Goal: Task Accomplishment & Management: Use online tool/utility

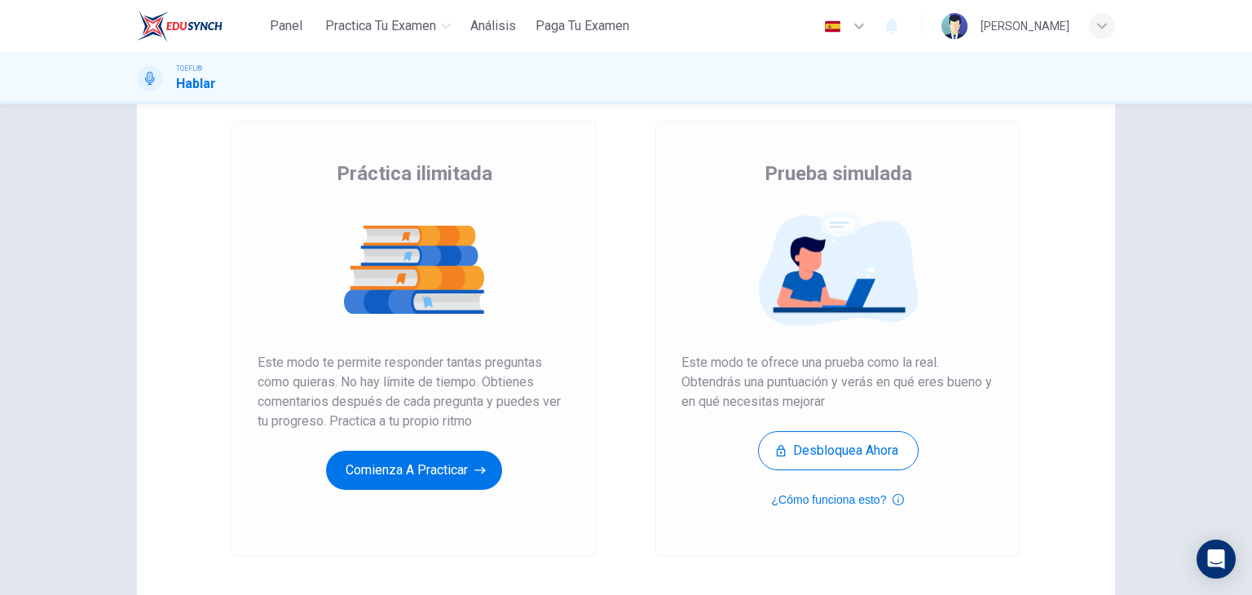
scroll to position [193, 0]
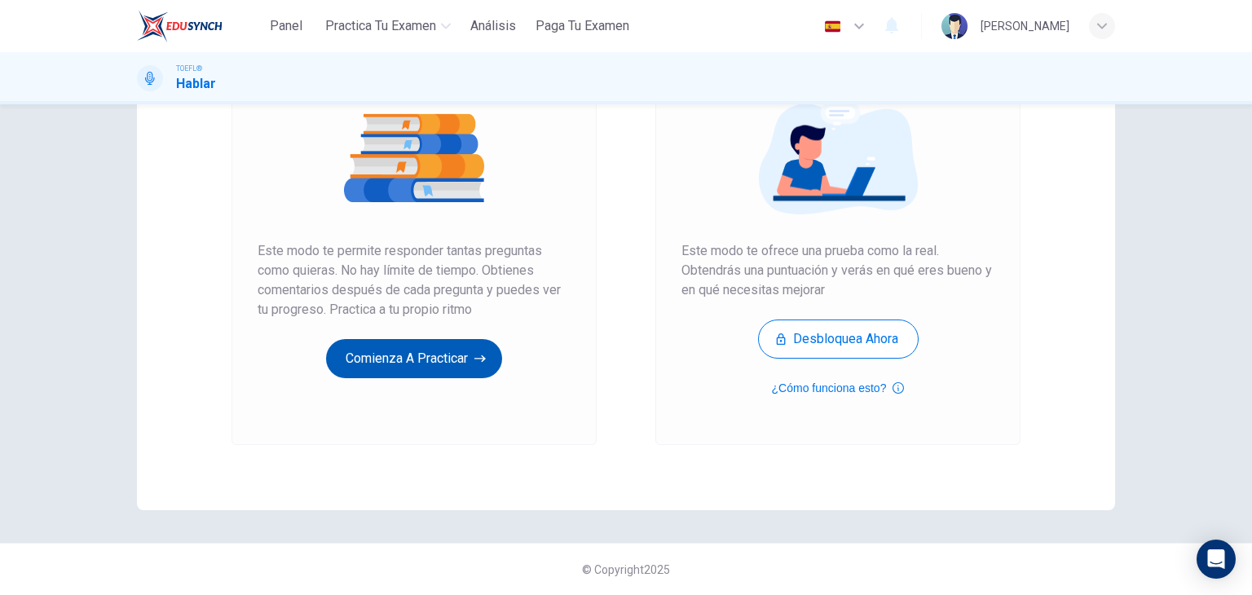
click at [438, 369] on button "Comienza a practicar" at bounding box center [414, 358] width 176 height 39
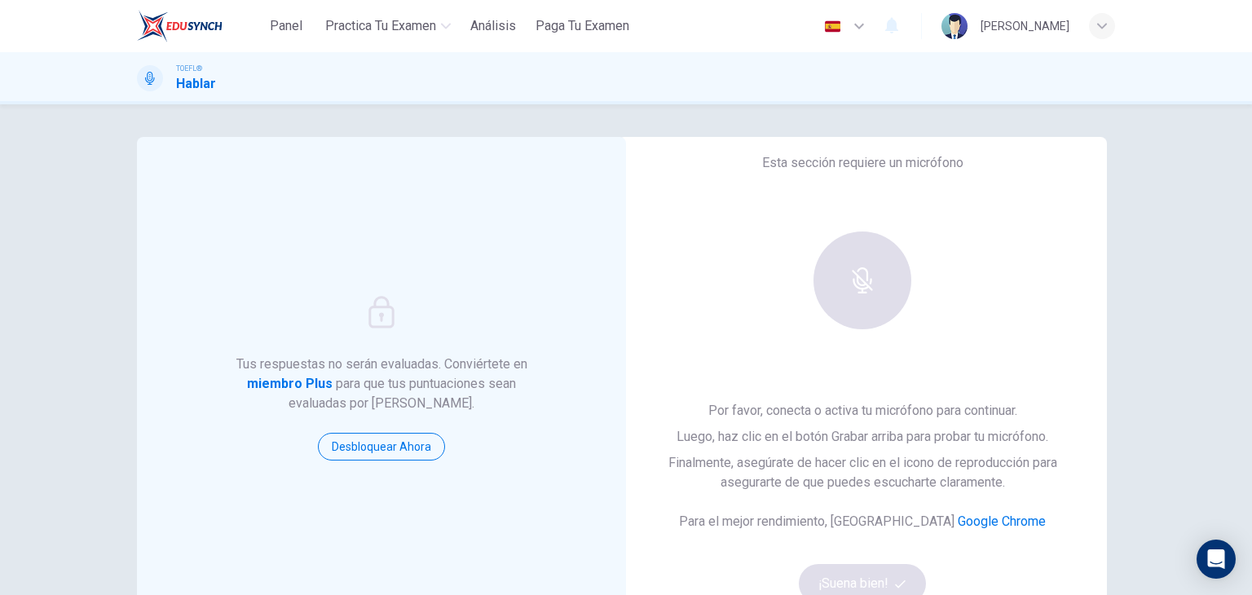
scroll to position [81, 0]
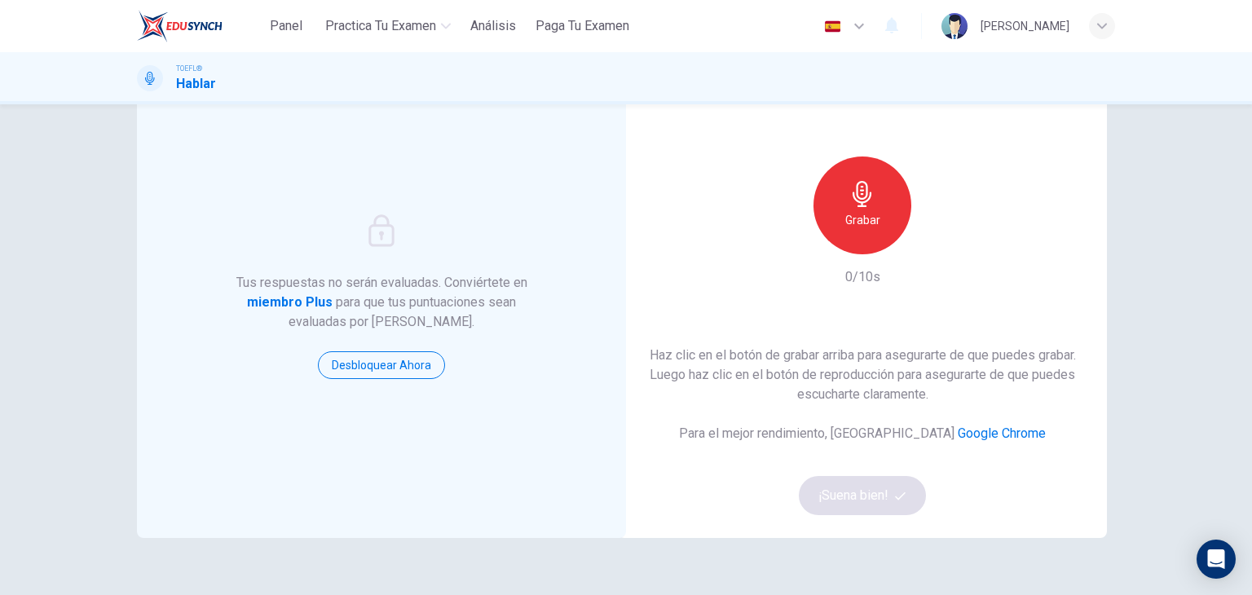
click at [852, 236] on div "Grabar" at bounding box center [862, 205] width 98 height 98
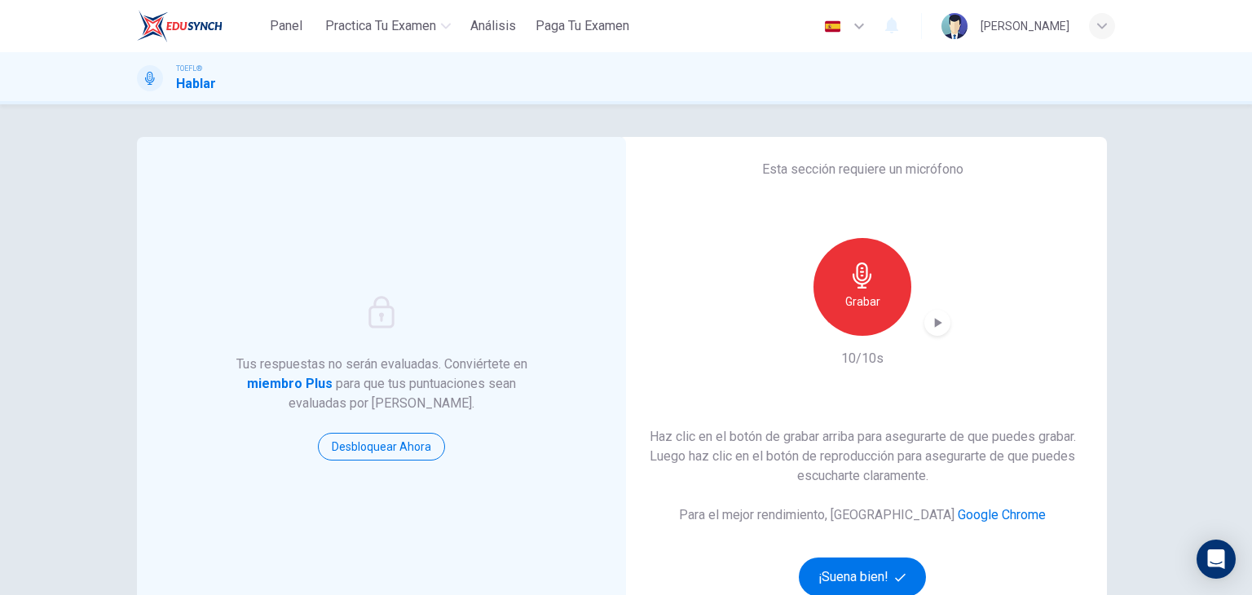
click at [936, 320] on icon "button" at bounding box center [937, 323] width 16 height 16
click at [866, 579] on button "¡Suena bien!" at bounding box center [862, 576] width 127 height 39
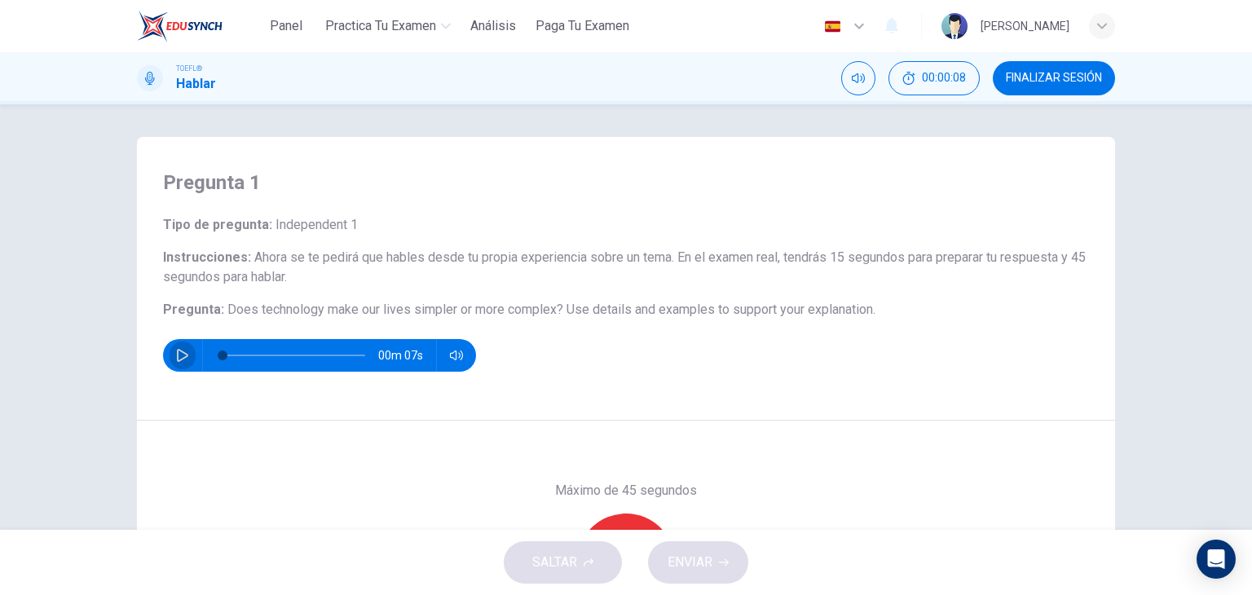
click at [189, 357] on button "button" at bounding box center [183, 355] width 26 height 33
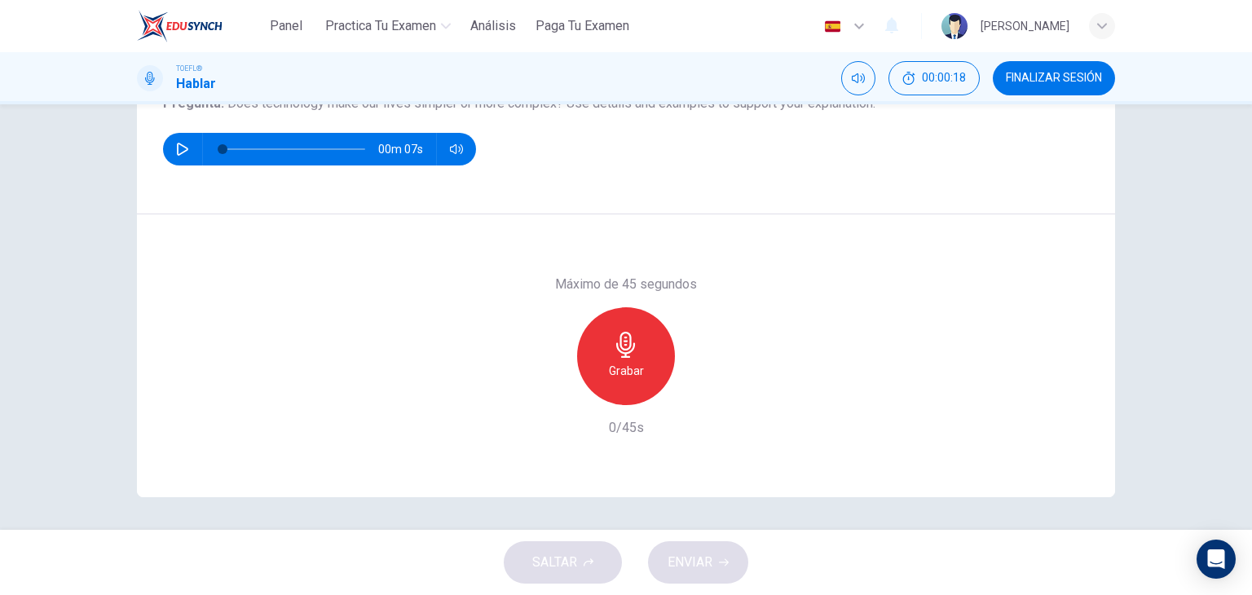
scroll to position [125, 0]
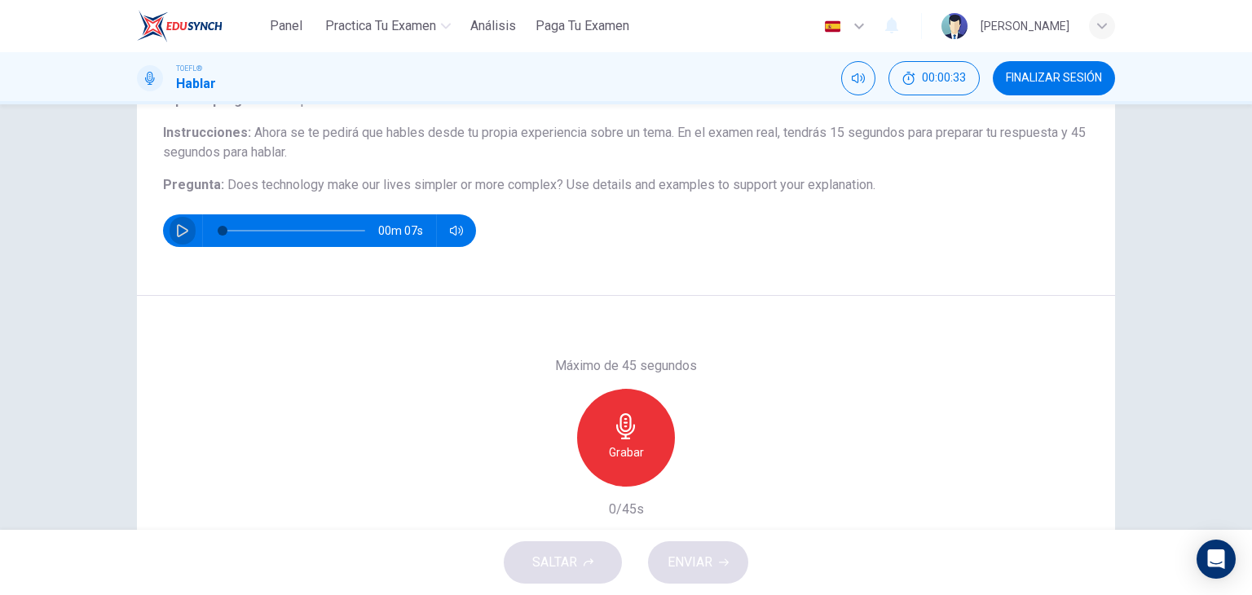
click at [181, 231] on icon "button" at bounding box center [182, 230] width 13 height 13
type input "0"
click at [636, 440] on div "Grabar" at bounding box center [626, 438] width 98 height 98
click at [646, 431] on div "Detener" at bounding box center [626, 438] width 98 height 98
click at [687, 568] on span "ENVIAR" at bounding box center [689, 562] width 45 height 23
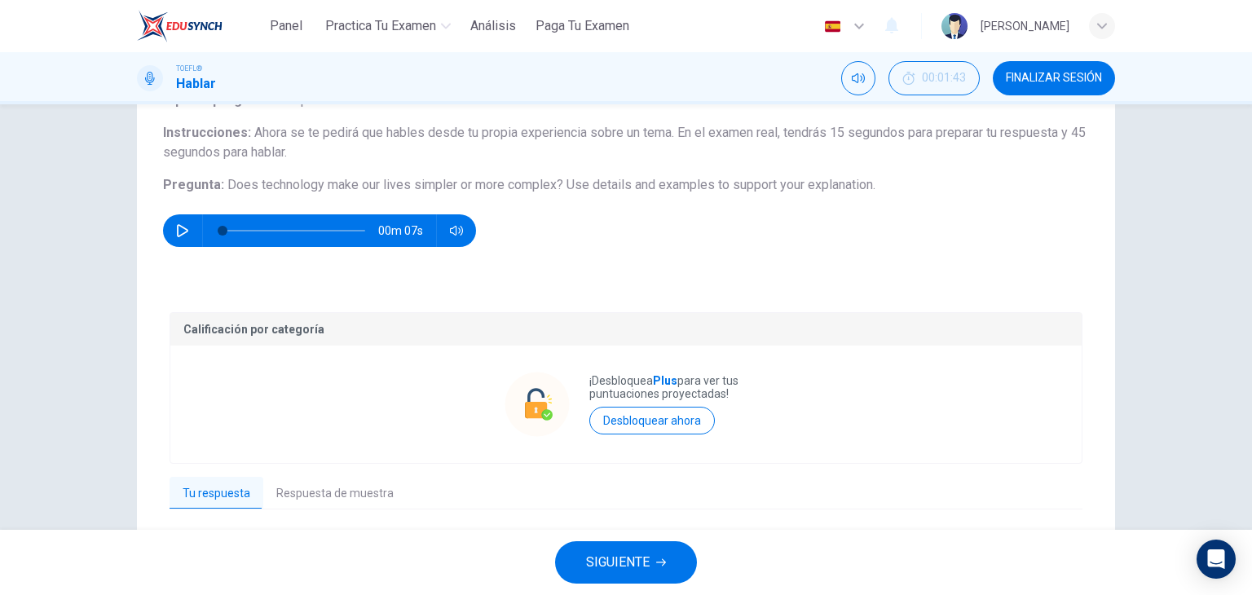
scroll to position [256, 0]
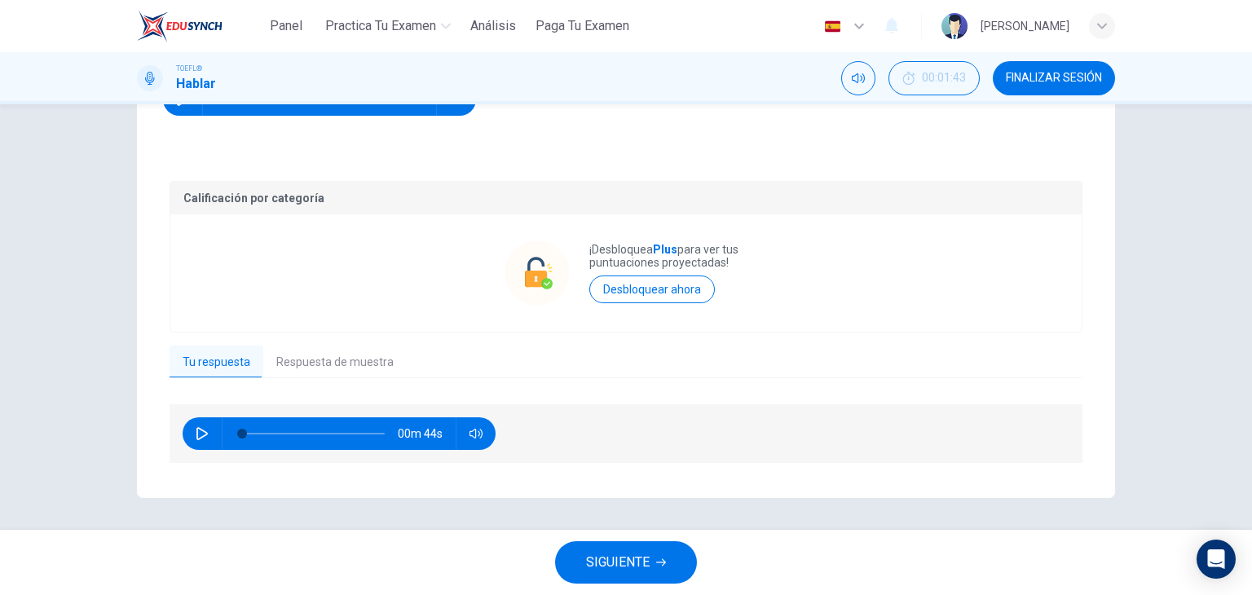
click at [202, 434] on icon "button" at bounding box center [201, 433] width 11 height 13
click at [371, 362] on button "Respuesta de muestra" at bounding box center [334, 363] width 143 height 34
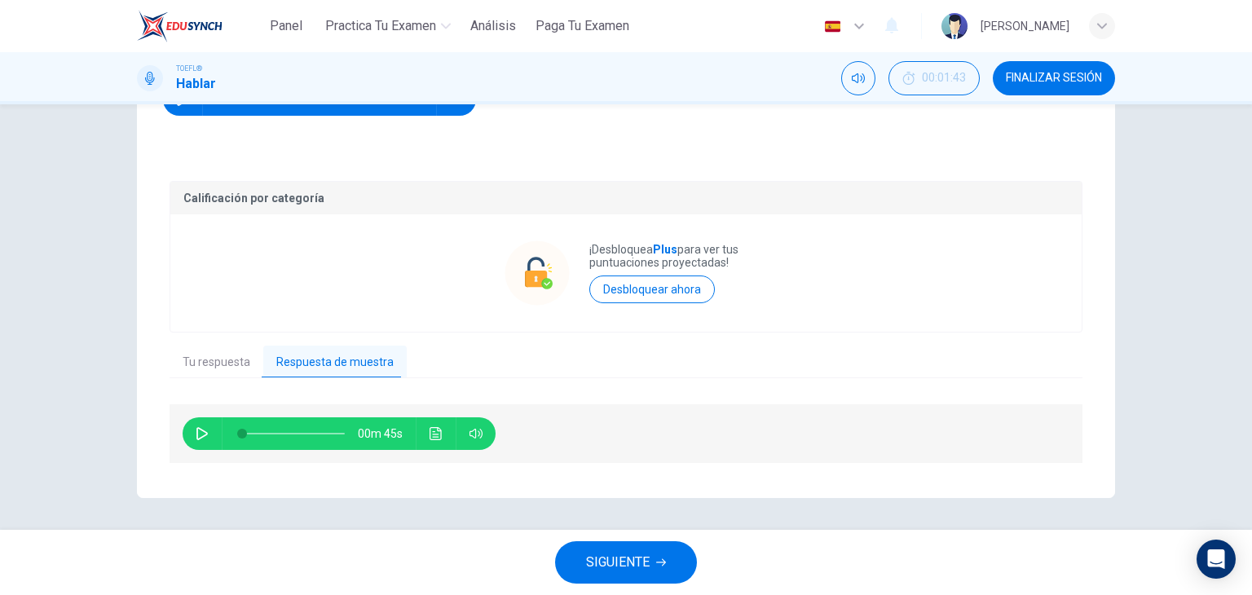
click at [208, 370] on button "Tu respuesta" at bounding box center [217, 363] width 94 height 34
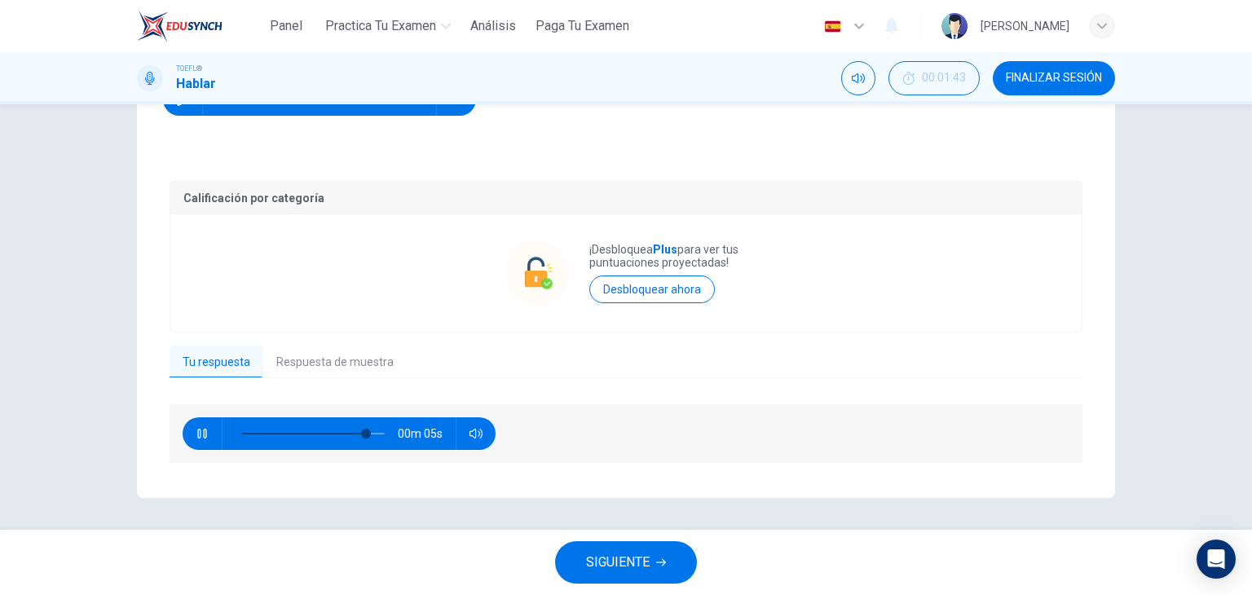
click at [200, 442] on button "button" at bounding box center [202, 433] width 26 height 33
type input "87"
click at [597, 564] on span "SIGUIENTE" at bounding box center [618, 562] width 64 height 23
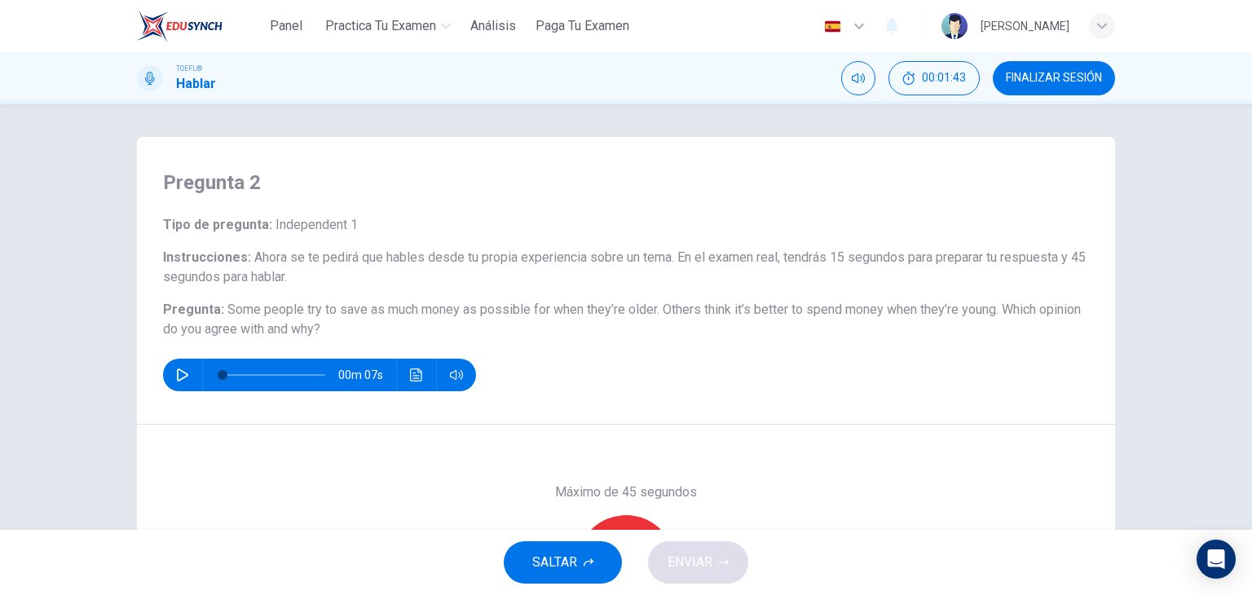
scroll to position [81, 0]
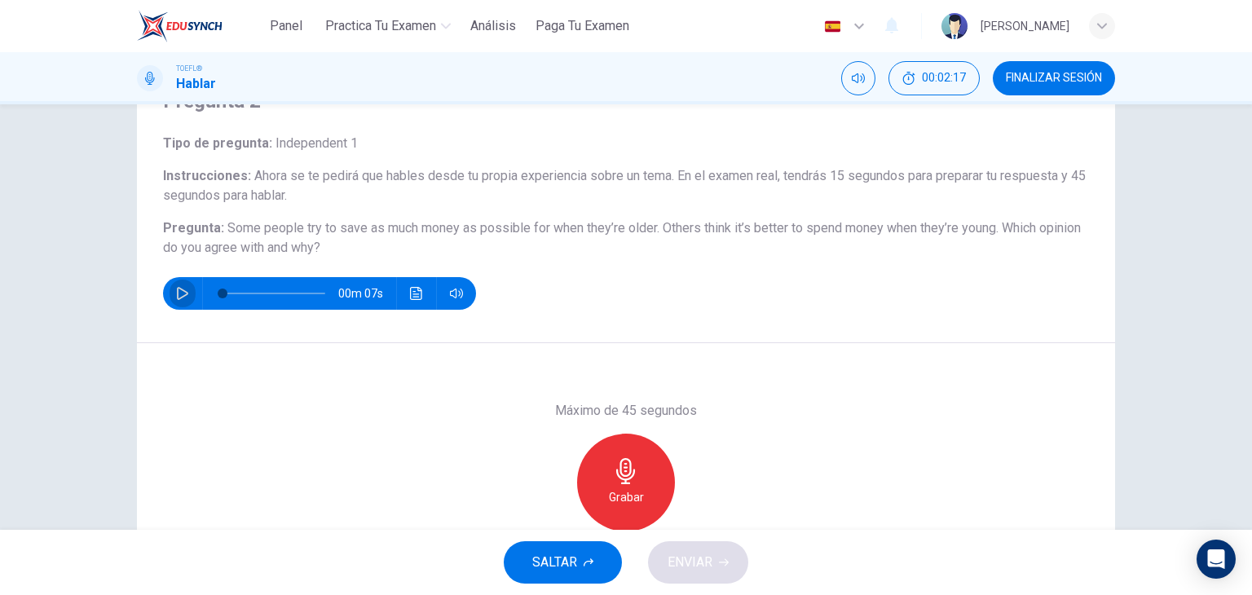
click at [178, 294] on icon "button" at bounding box center [182, 293] width 13 height 13
type input "0"
click at [642, 475] on div "Grabar" at bounding box center [626, 483] width 98 height 98
click at [597, 466] on div "Detener" at bounding box center [626, 483] width 98 height 98
click at [546, 518] on icon "button" at bounding box center [551, 518] width 10 height 10
